Goal: Communication & Community: Answer question/provide support

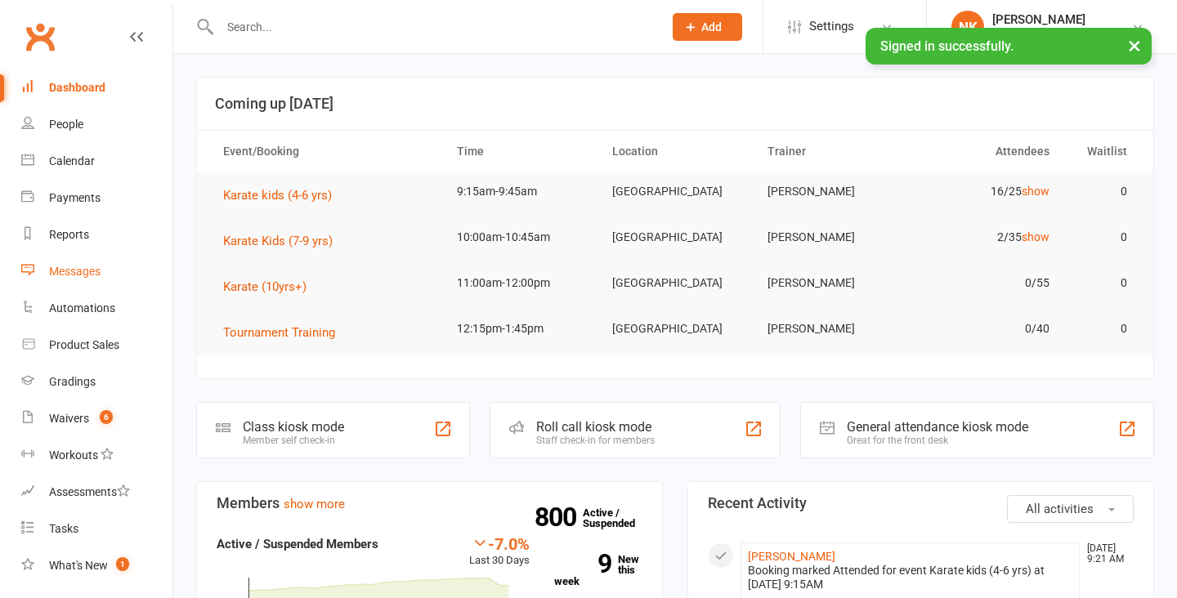
click at [83, 269] on div "Messages" at bounding box center [74, 271] width 51 height 13
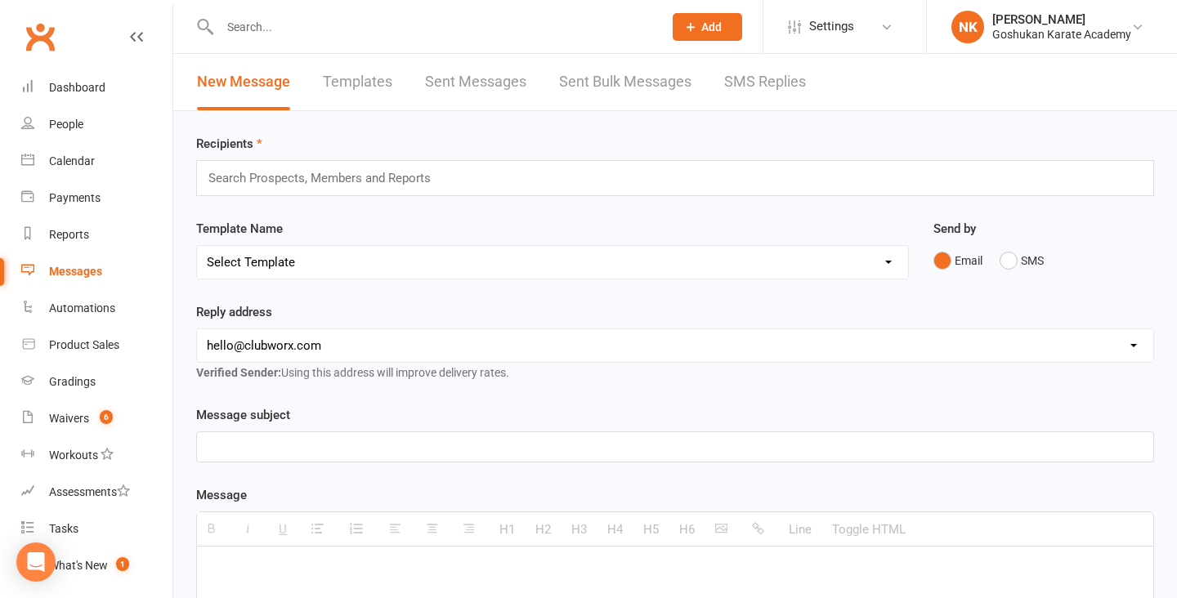
click at [493, 78] on link "Sent Messages" at bounding box center [475, 82] width 101 height 56
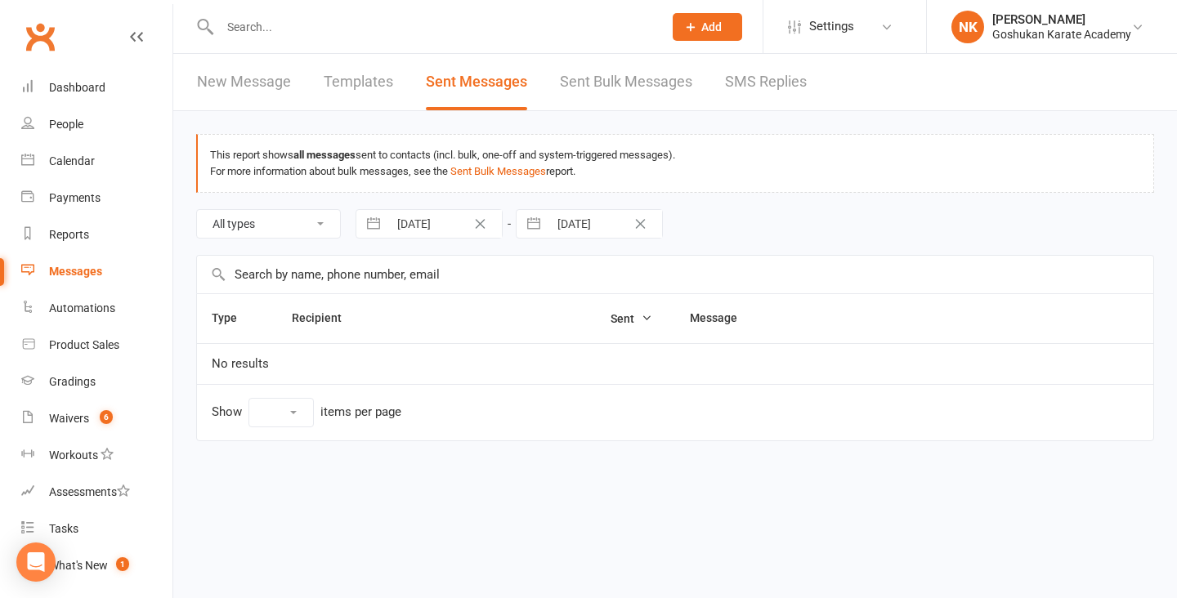
select select "10"
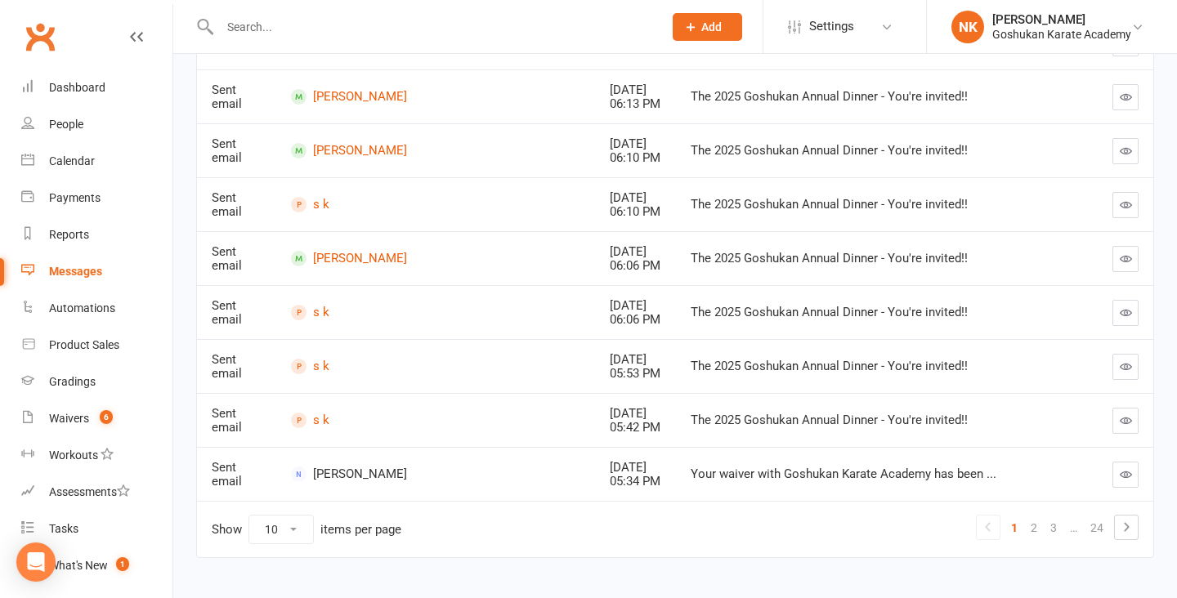
scroll to position [389, 0]
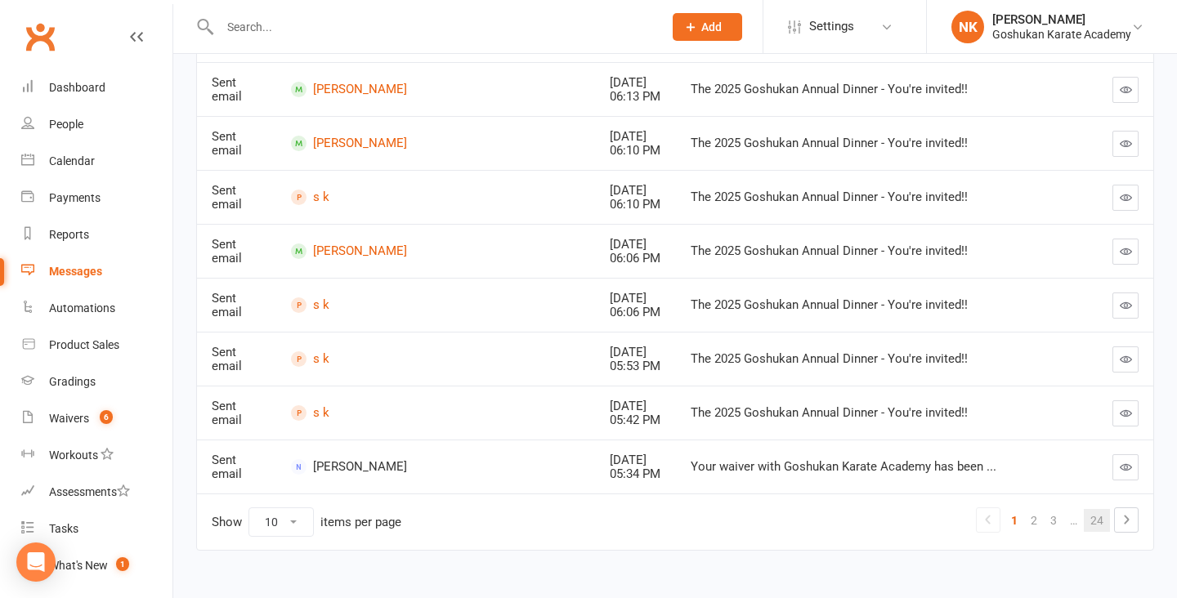
click at [1092, 521] on link "24" at bounding box center [1097, 520] width 26 height 23
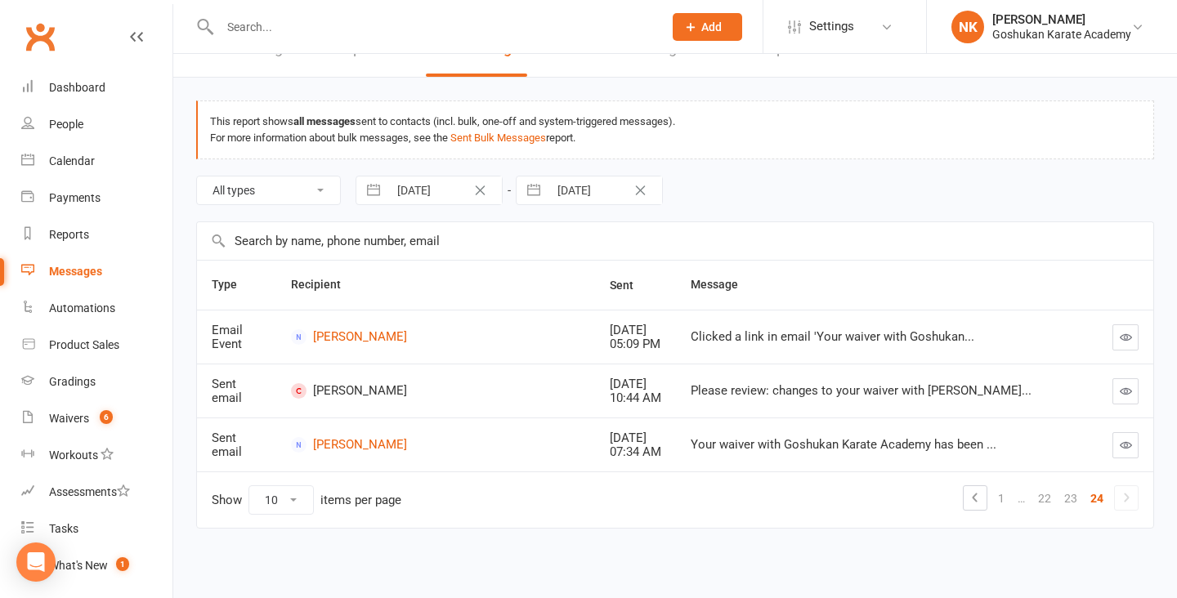
scroll to position [34, 0]
click at [1003, 494] on link "1" at bounding box center [1001, 498] width 20 height 23
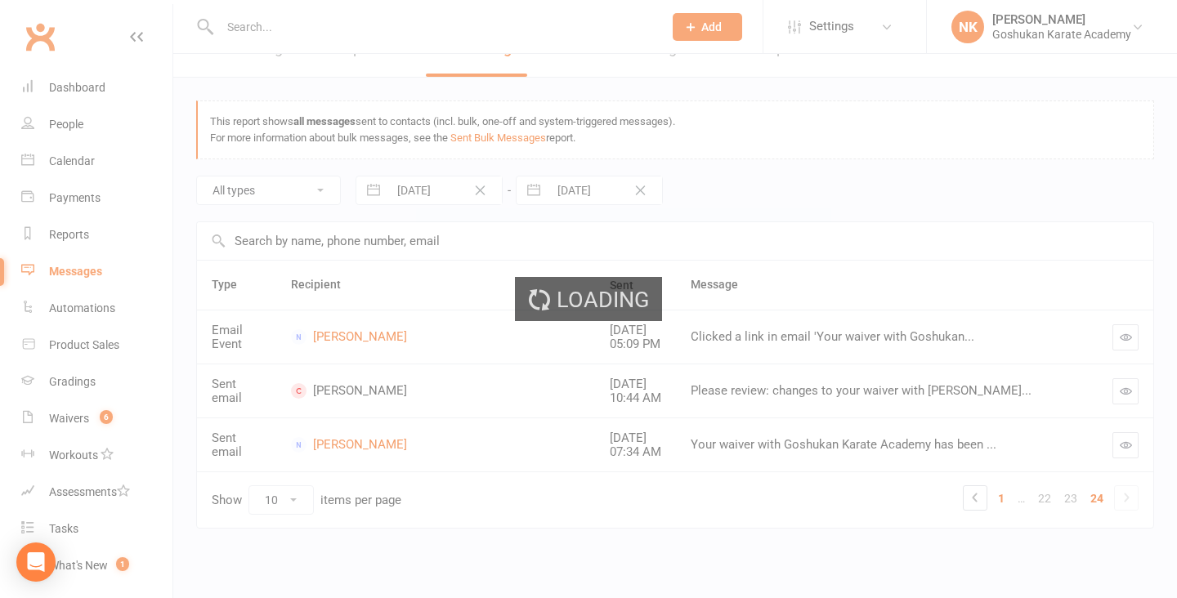
scroll to position [389, 0]
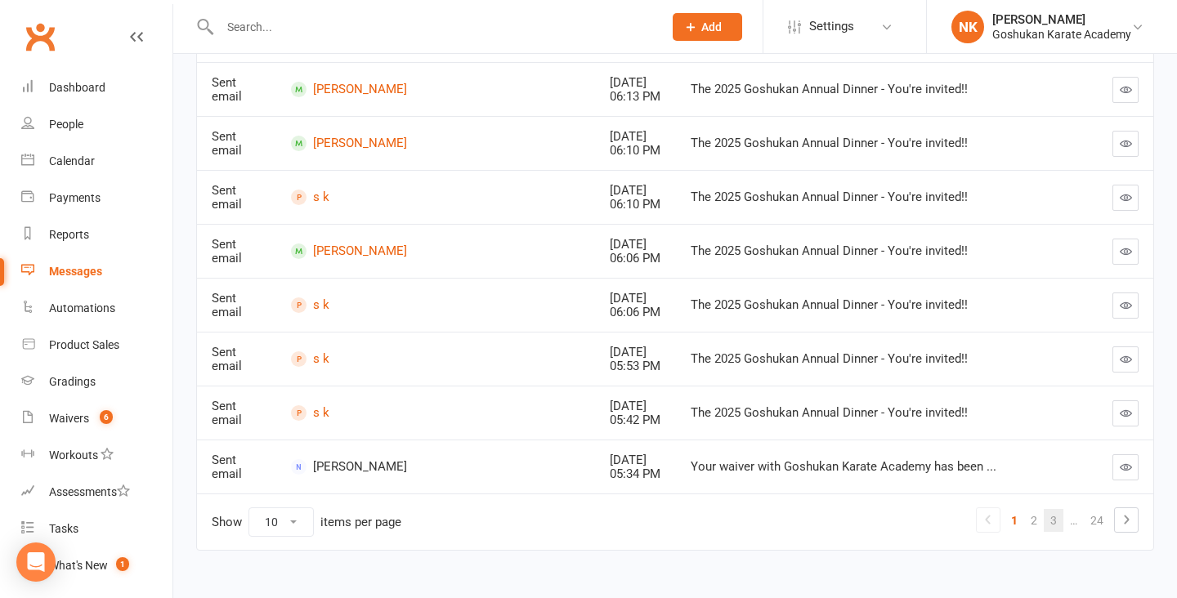
click at [1054, 520] on link "3" at bounding box center [1054, 520] width 20 height 23
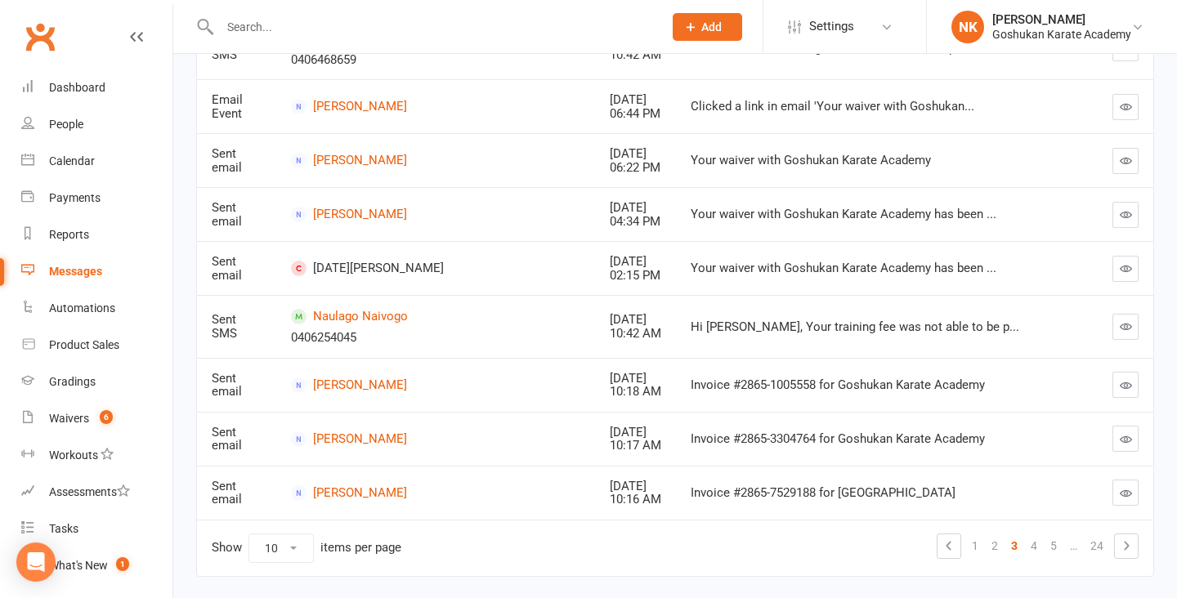
scroll to position [0, 0]
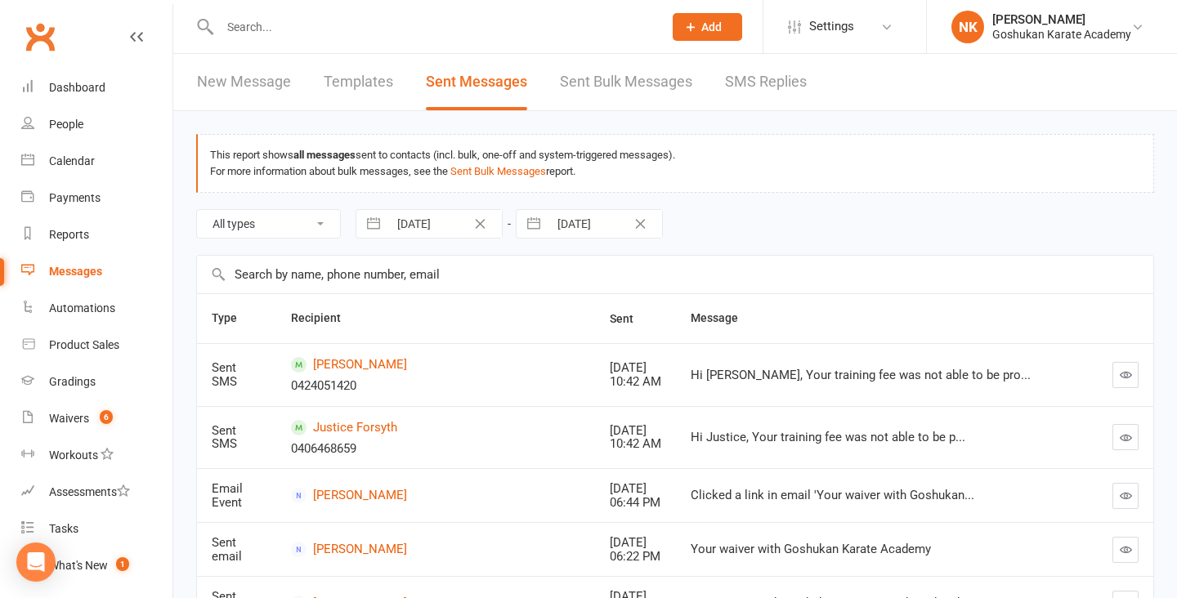
click at [588, 86] on link "Sent Bulk Messages" at bounding box center [626, 82] width 132 height 56
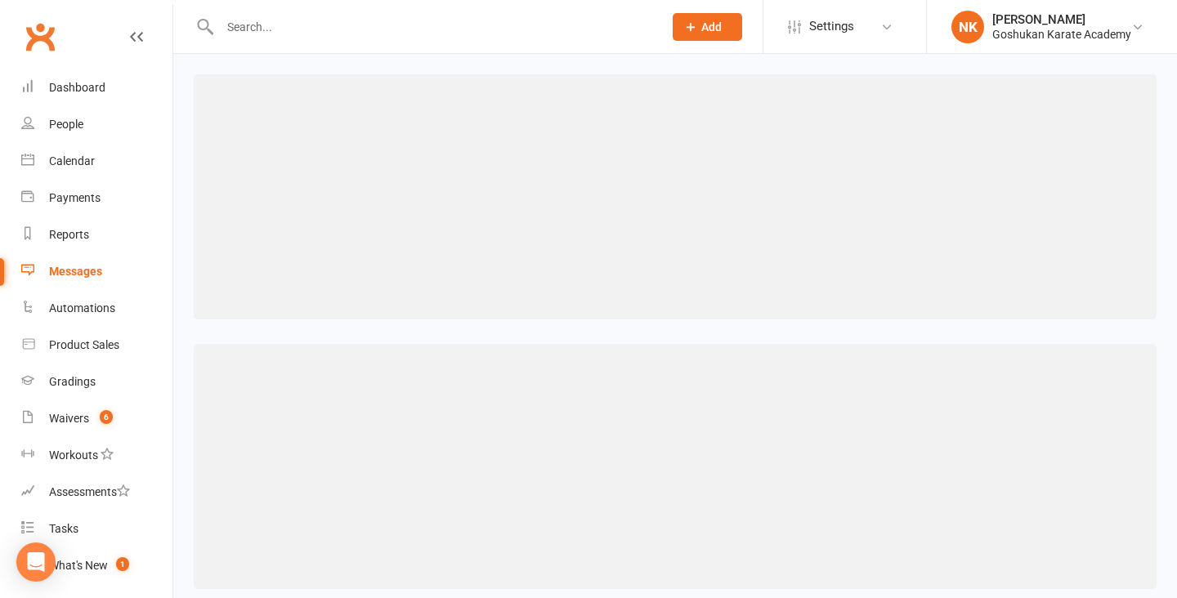
select select "100"
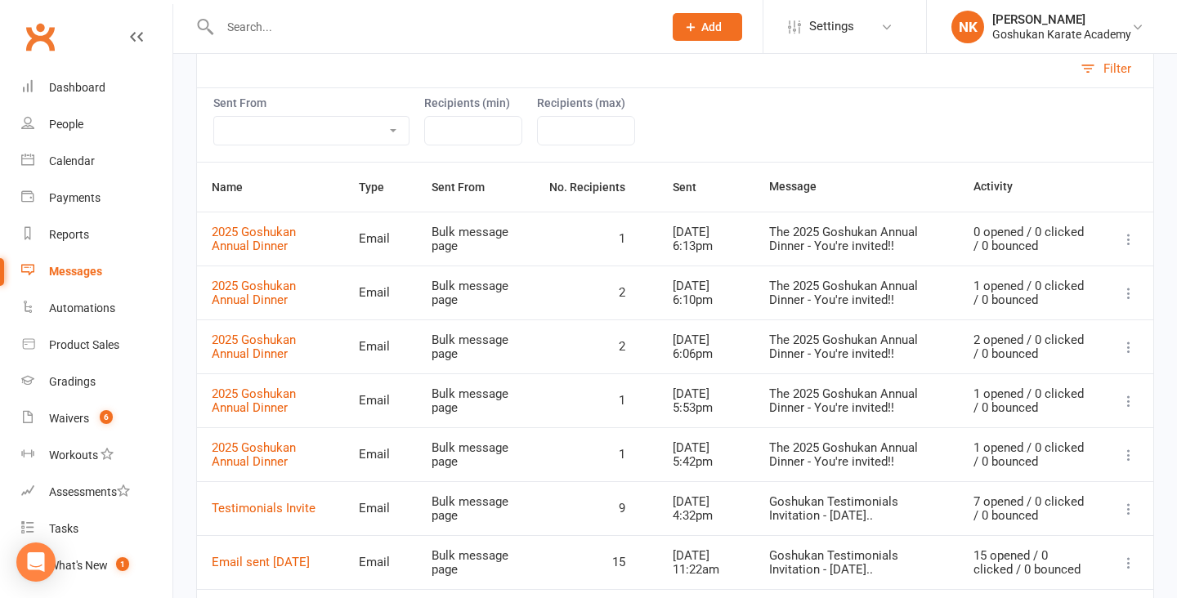
scroll to position [324, 0]
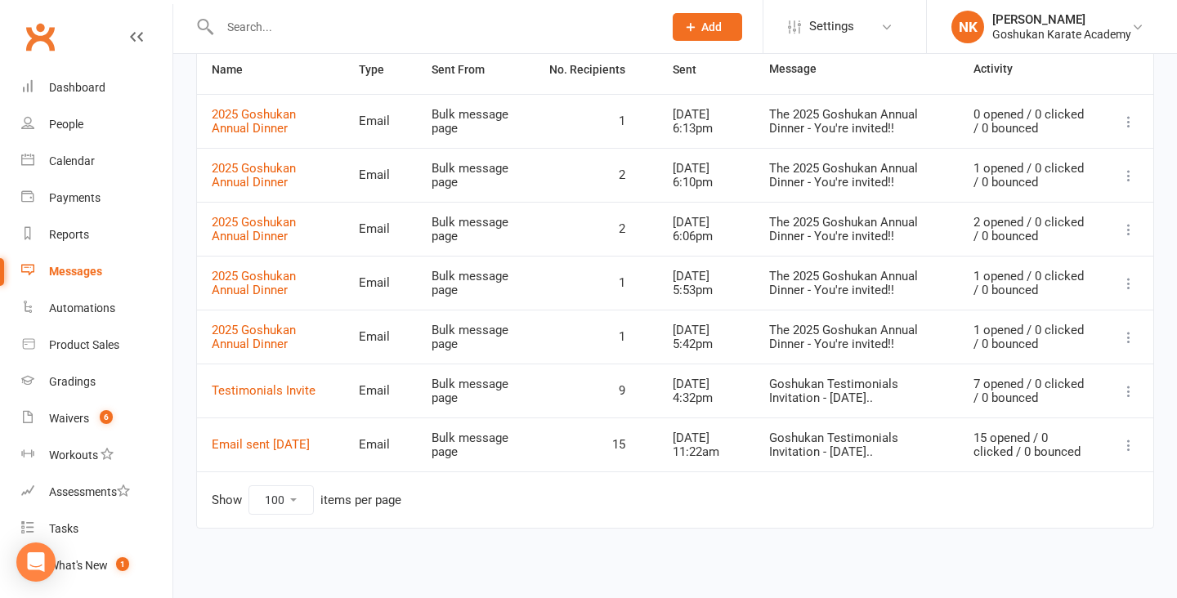
click at [1125, 391] on icon at bounding box center [1128, 391] width 16 height 16
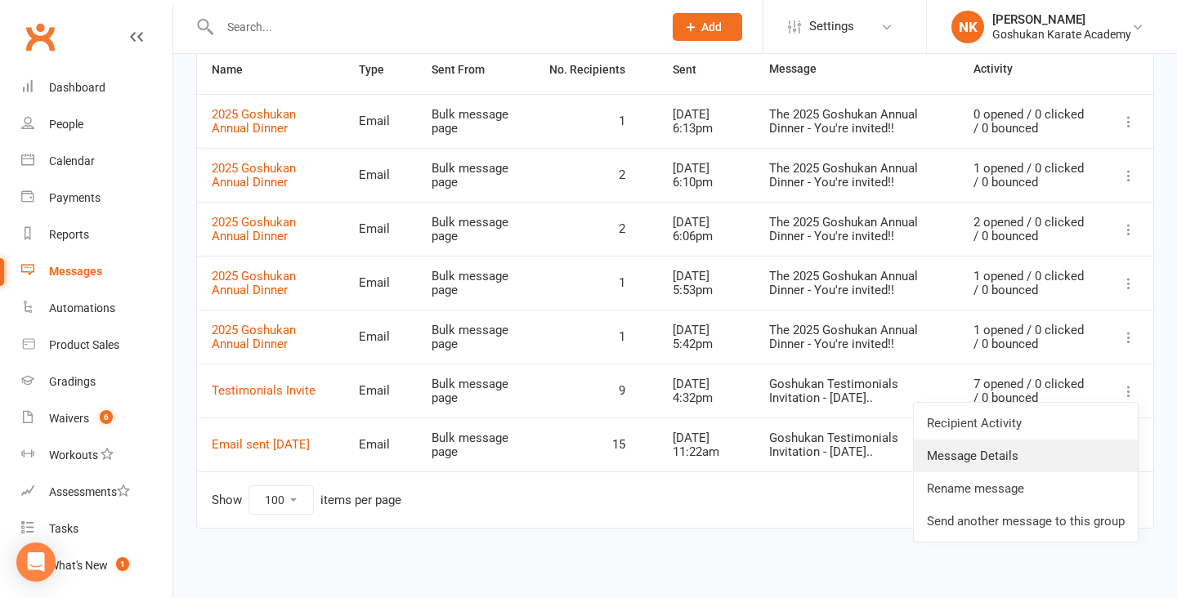
click at [1077, 458] on link "Message Details" at bounding box center [1026, 456] width 224 height 33
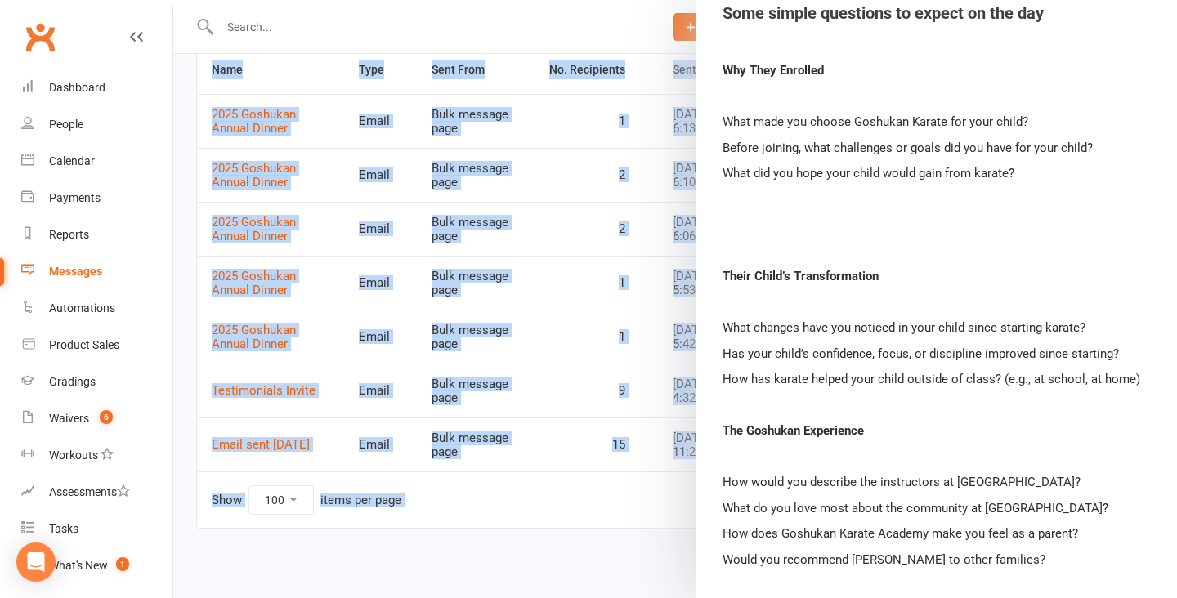
scroll to position [1076, 0]
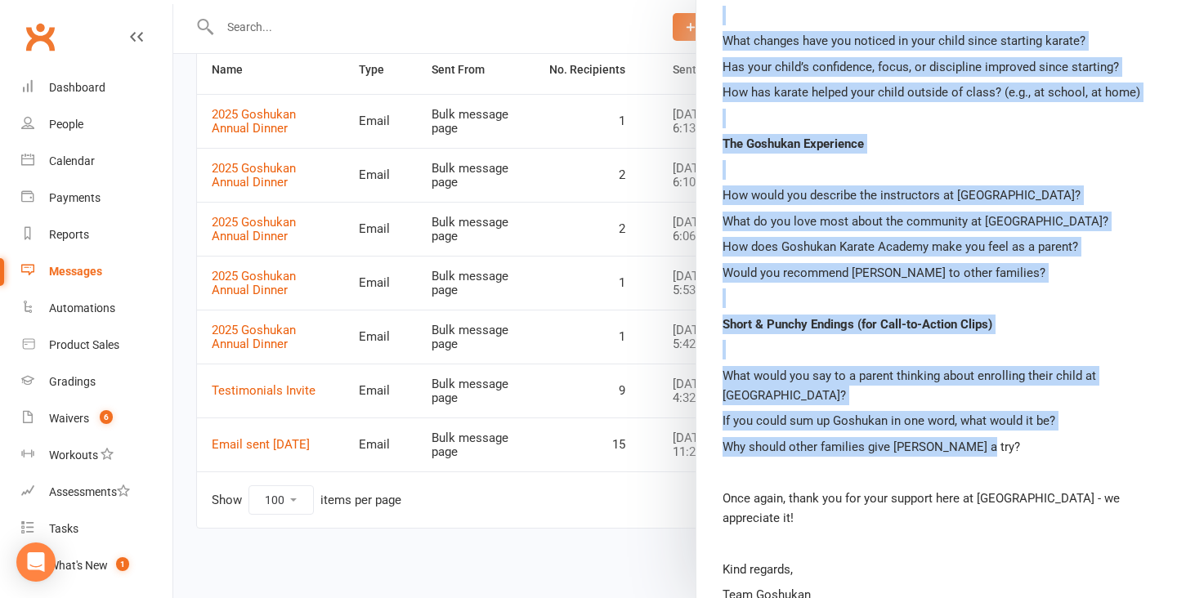
drag, startPoint x: 724, startPoint y: 182, endPoint x: 1128, endPoint y: 436, distance: 477.3
copy div "Some simple questions to expect on the day Why They Enrolled What made you choo…"
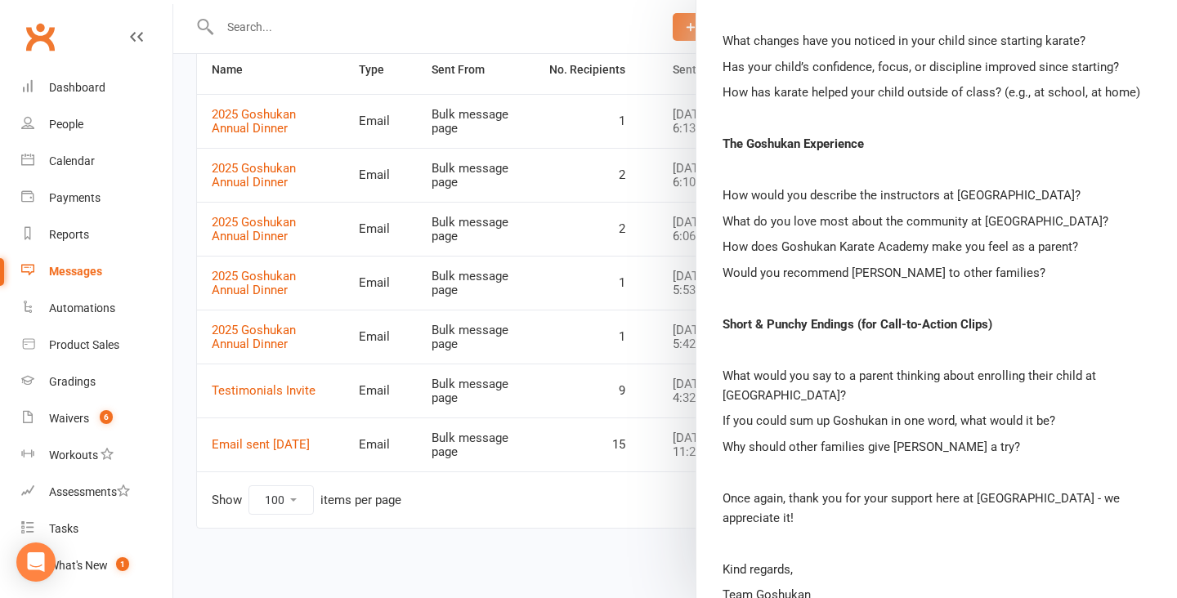
click at [1052, 454] on p "Why should other families give [PERSON_NAME] a try?" at bounding box center [936, 447] width 428 height 20
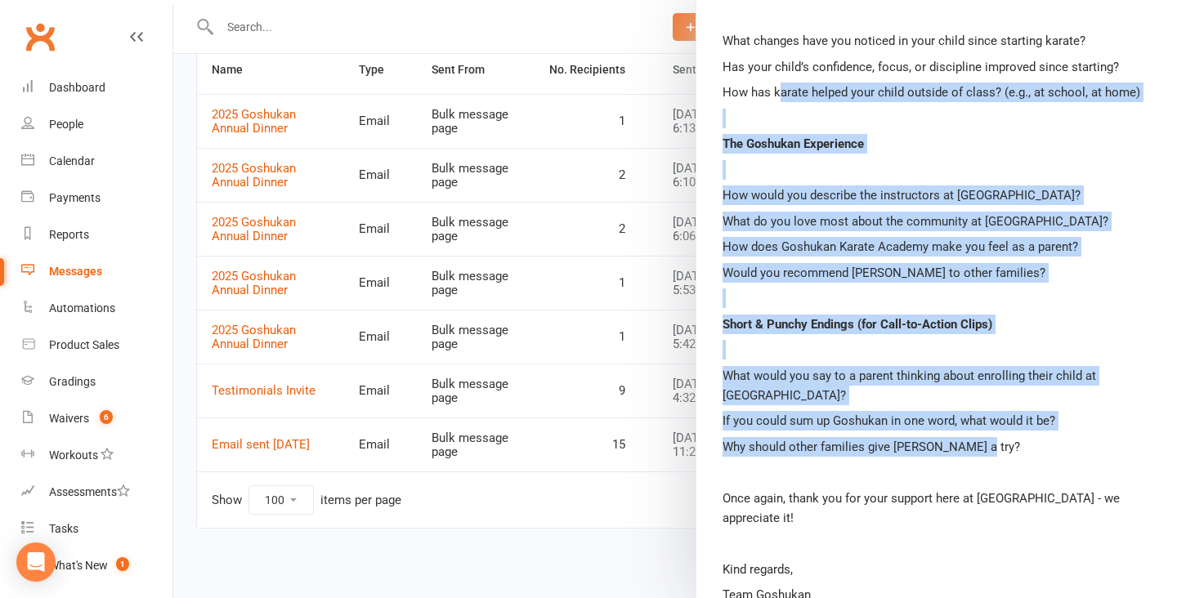
drag, startPoint x: 997, startPoint y: 449, endPoint x: 777, endPoint y: 83, distance: 427.7
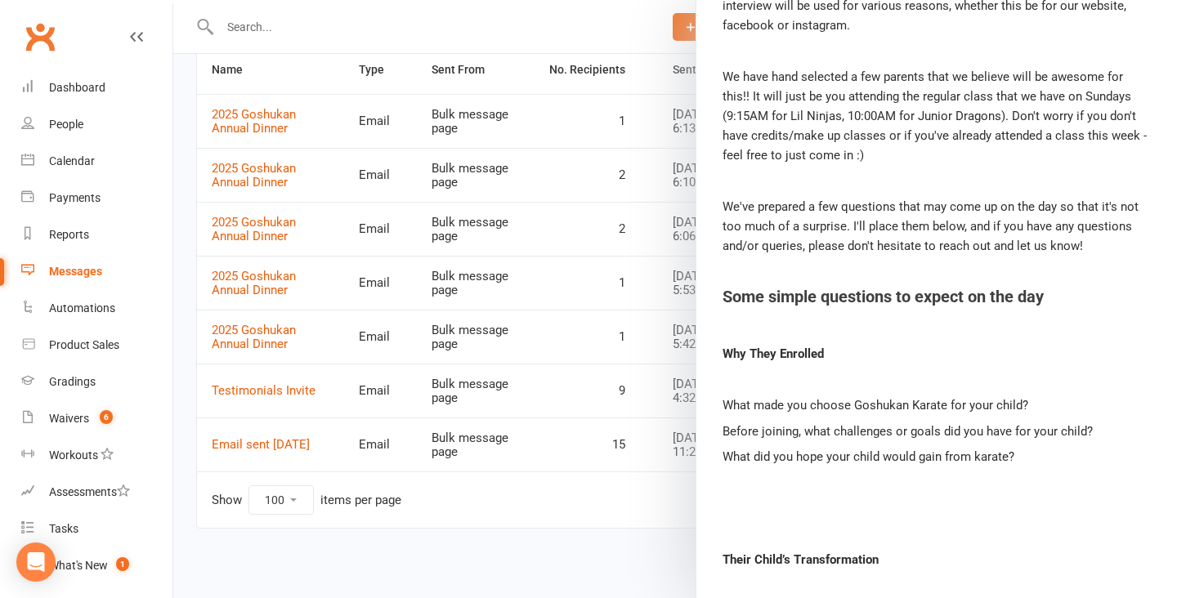
scroll to position [509, 0]
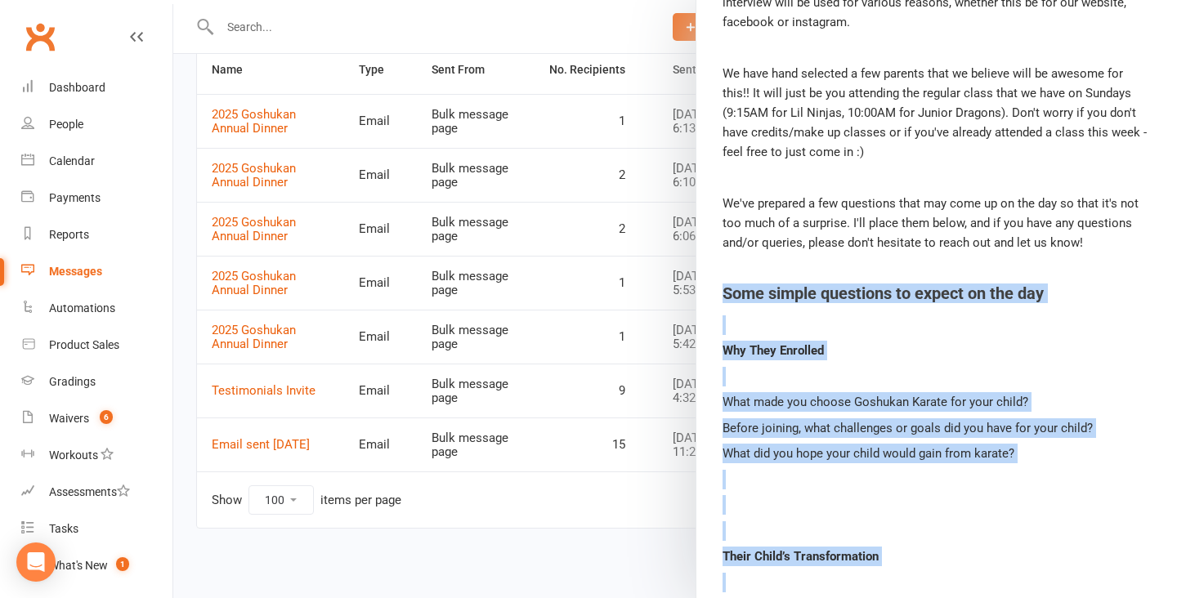
click at [722, 286] on h4 "Some simple questions to expect on the day" at bounding box center [936, 293] width 428 height 18
copy div "Some simple questions to expect on the day Why They Enrolled What made you choo…"
click at [722, 286] on h4 "Some simple questions to expect on the day" at bounding box center [936, 293] width 428 height 18
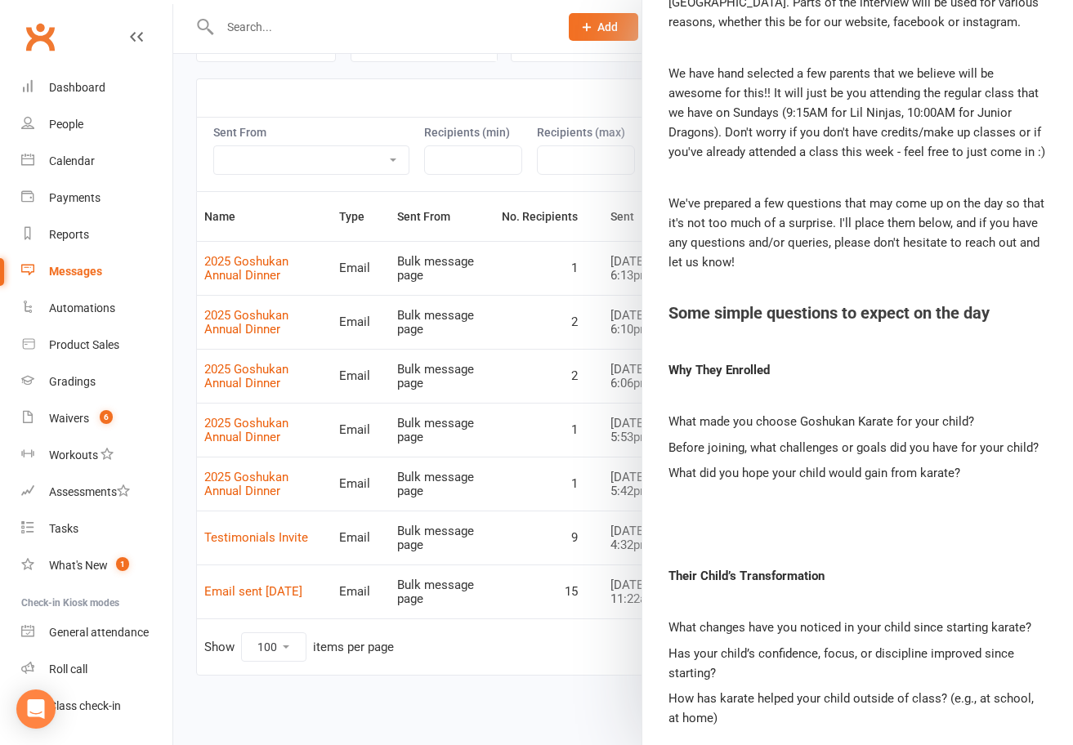
scroll to position [0, 0]
